Goal: Navigation & Orientation: Find specific page/section

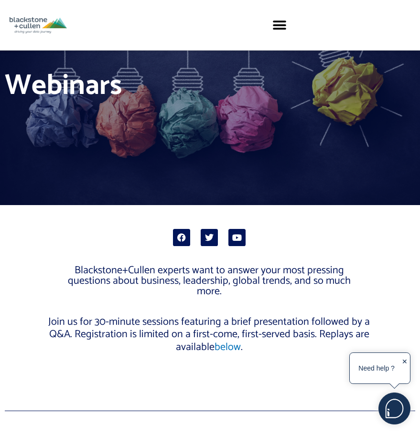
scroll to position [86, 0]
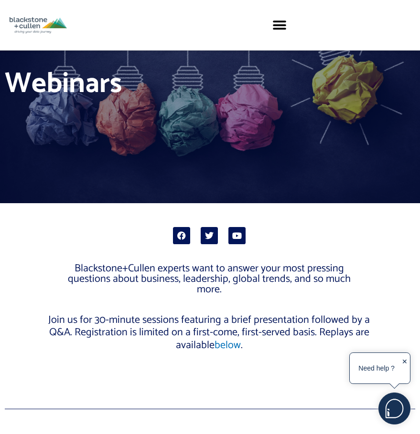
click at [404, 363] on div "✕" at bounding box center [405, 369] width 6 height 27
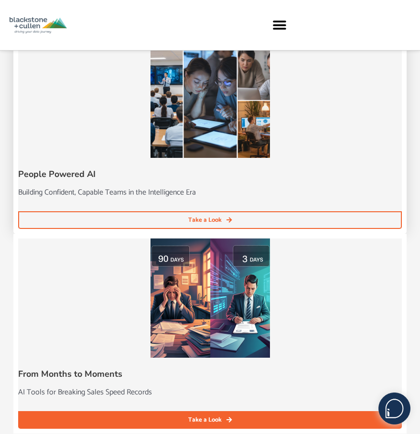
scroll to position [1375, 0]
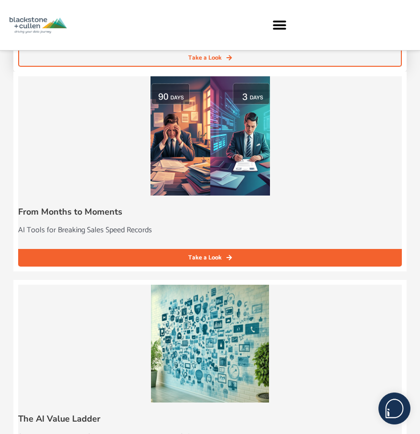
click at [221, 61] on span "Take a Look" at bounding box center [204, 58] width 33 height 6
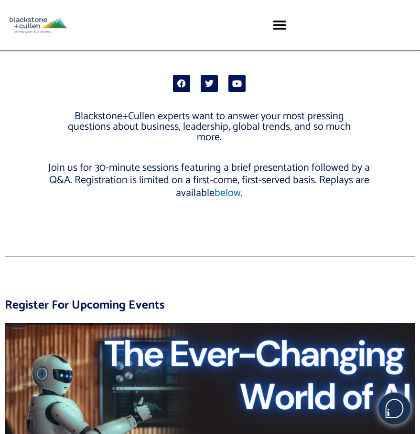
scroll to position [0, 0]
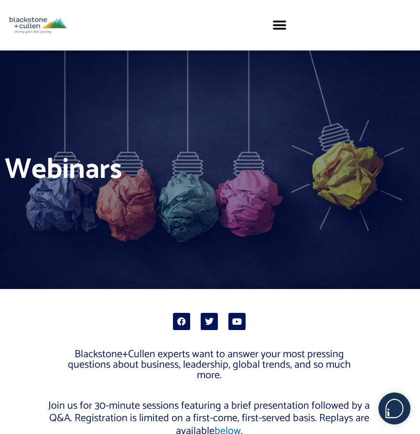
click at [58, 27] on img at bounding box center [38, 25] width 57 height 16
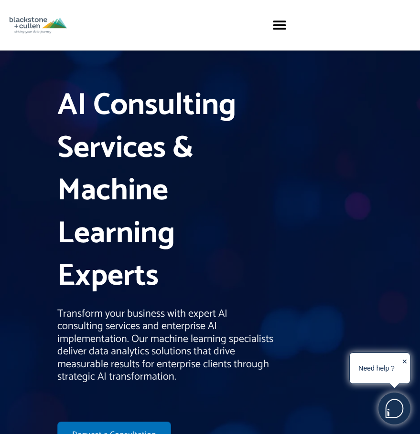
scroll to position [42, 0]
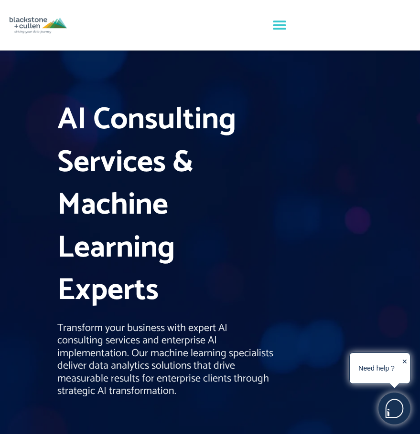
click at [279, 28] on icon "Menu Toggle" at bounding box center [279, 25] width 14 height 14
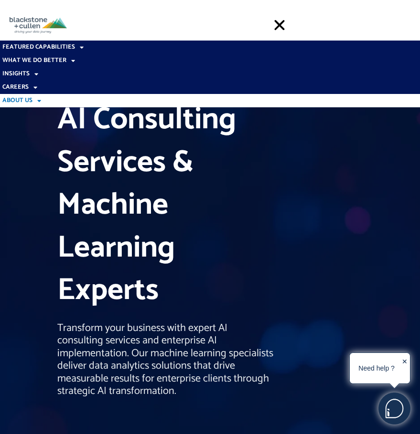
click at [38, 101] on span at bounding box center [36, 101] width 9 height 16
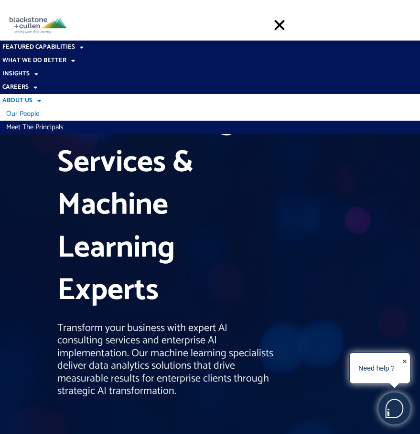
click at [27, 113] on link "Our People" at bounding box center [210, 113] width 420 height 13
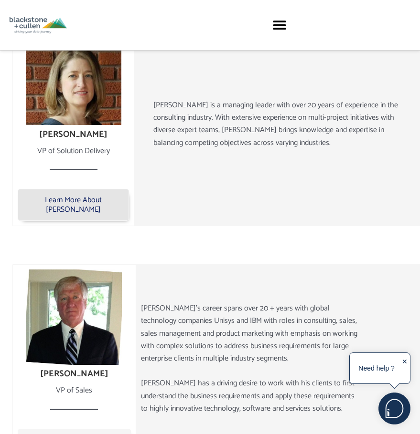
scroll to position [1269, 0]
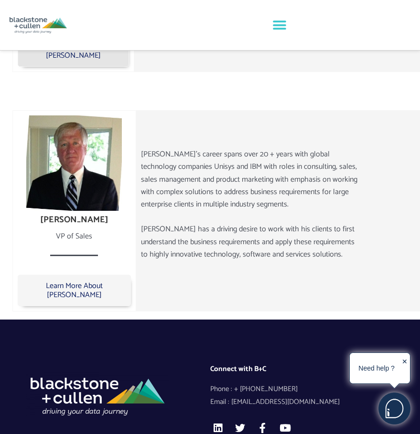
click at [282, 27] on icon "Menu Toggle" at bounding box center [279, 25] width 14 height 14
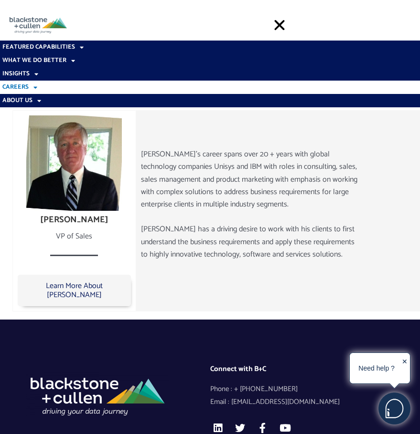
click at [31, 87] on span at bounding box center [33, 88] width 9 height 16
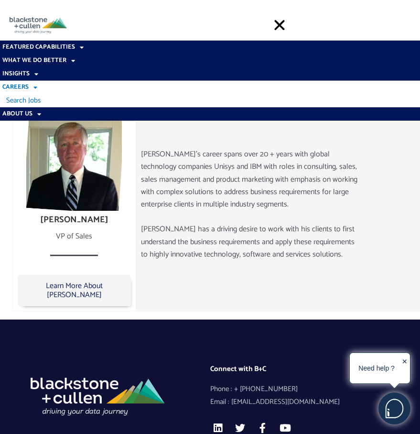
click at [31, 102] on link "Search Jobs" at bounding box center [210, 100] width 420 height 13
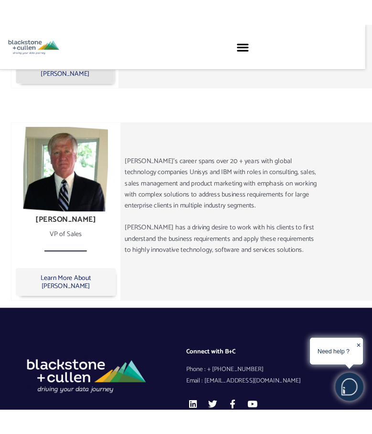
scroll to position [1262, 0]
